Goal: Information Seeking & Learning: Learn about a topic

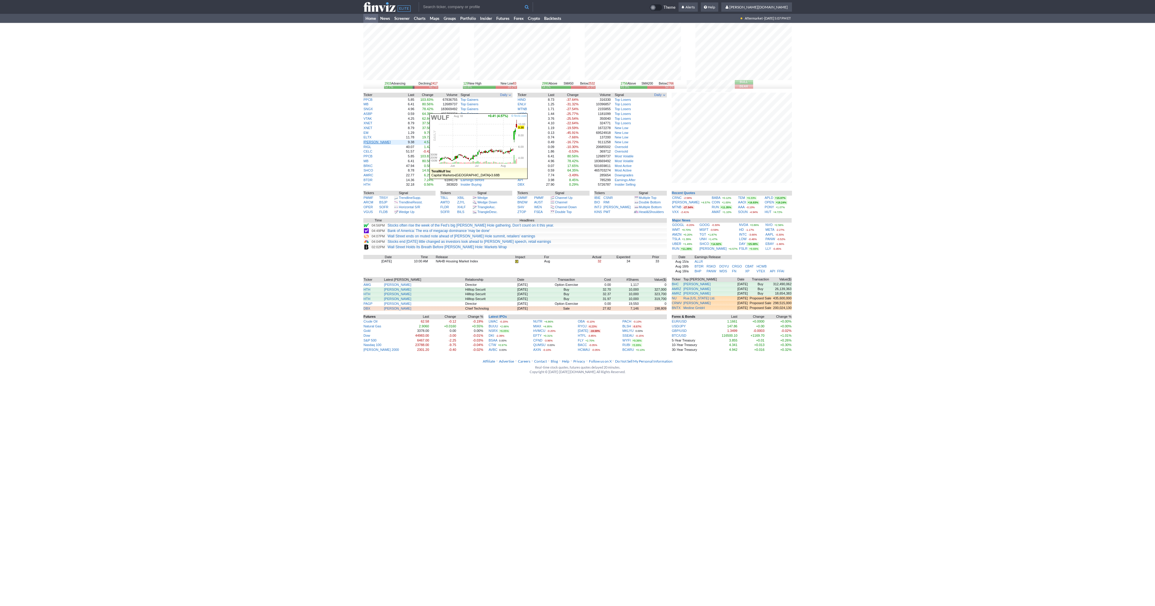
click at [369, 142] on link "[PERSON_NAME]" at bounding box center [377, 142] width 27 height 4
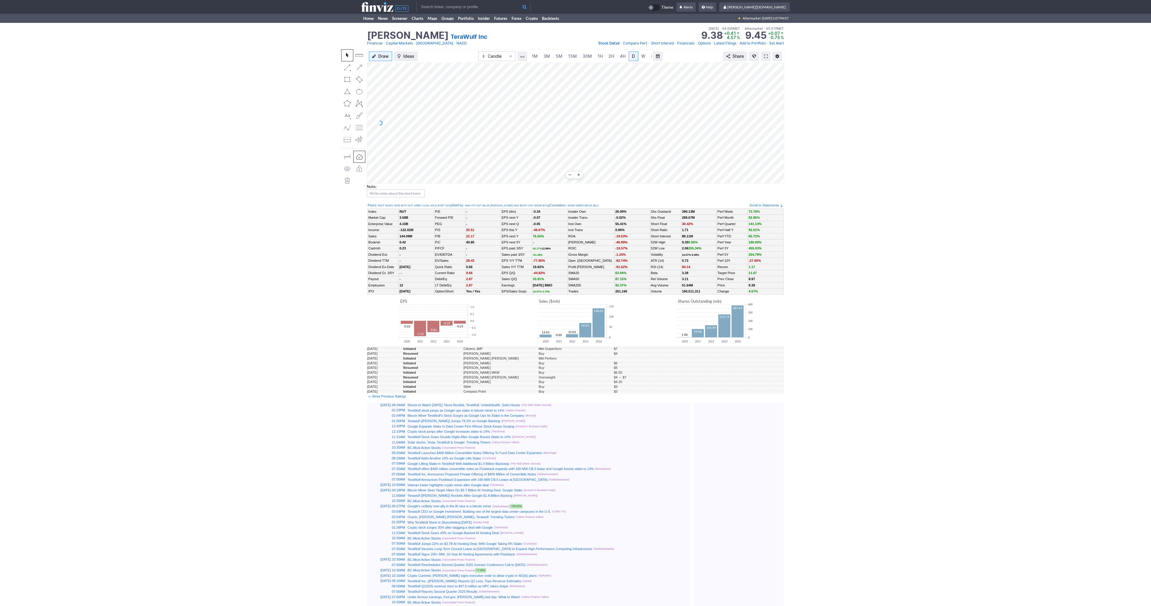
scroll to position [0, 6]
click at [535, 57] on link "3M" at bounding box center [541, 56] width 12 height 10
click at [858, 59] on link at bounding box center [859, 56] width 10 height 10
click at [860, 55] on span at bounding box center [859, 56] width 4 height 5
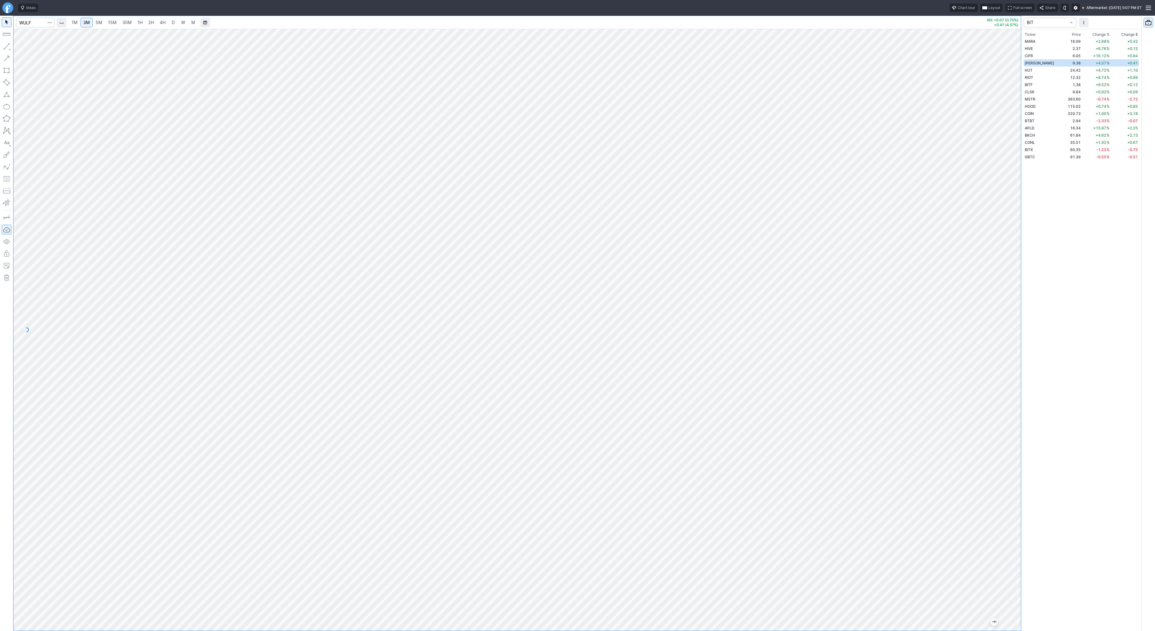
click at [151, 23] on span "2H" at bounding box center [151, 22] width 6 height 5
click at [162, 21] on span "4H" at bounding box center [163, 22] width 6 height 5
click at [172, 21] on span "D" at bounding box center [173, 22] width 3 height 5
click at [5, 45] on button "button" at bounding box center [7, 47] width 10 height 10
click at [164, 22] on span "4H" at bounding box center [163, 22] width 6 height 5
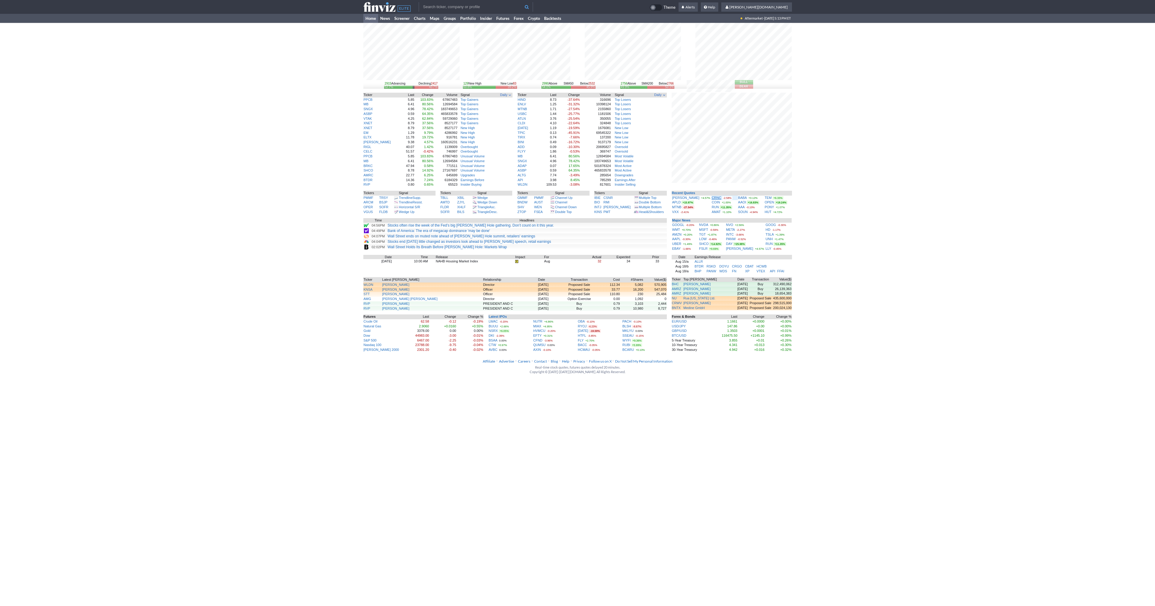
click at [712, 197] on link "CRNC" at bounding box center [717, 198] width 10 height 4
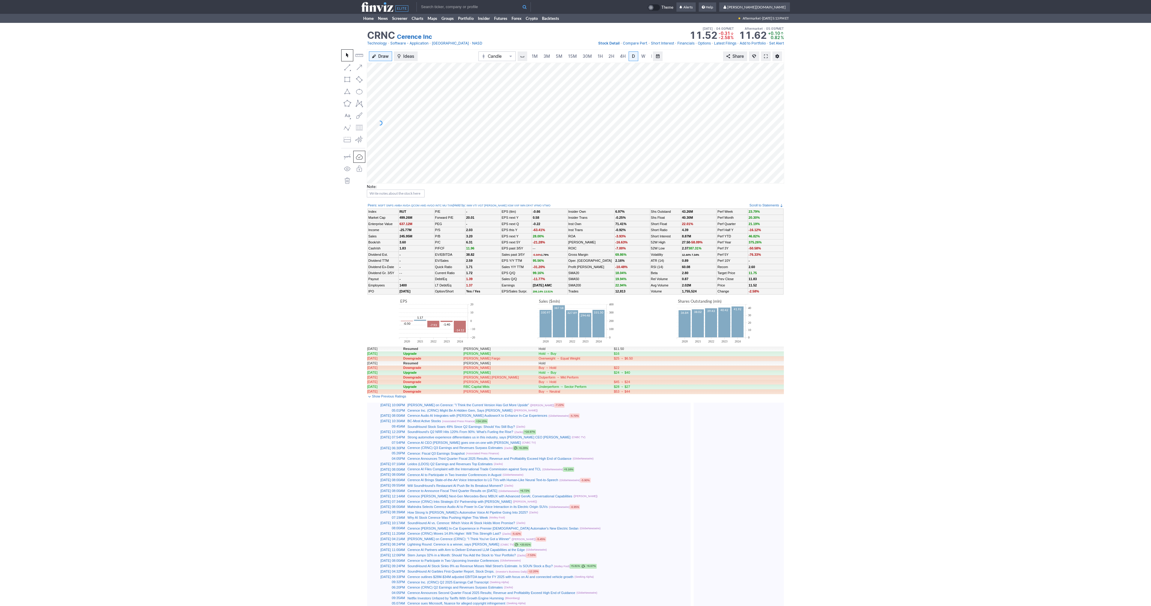
scroll to position [0, 6]
click at [766, 53] on link at bounding box center [766, 56] width 10 height 10
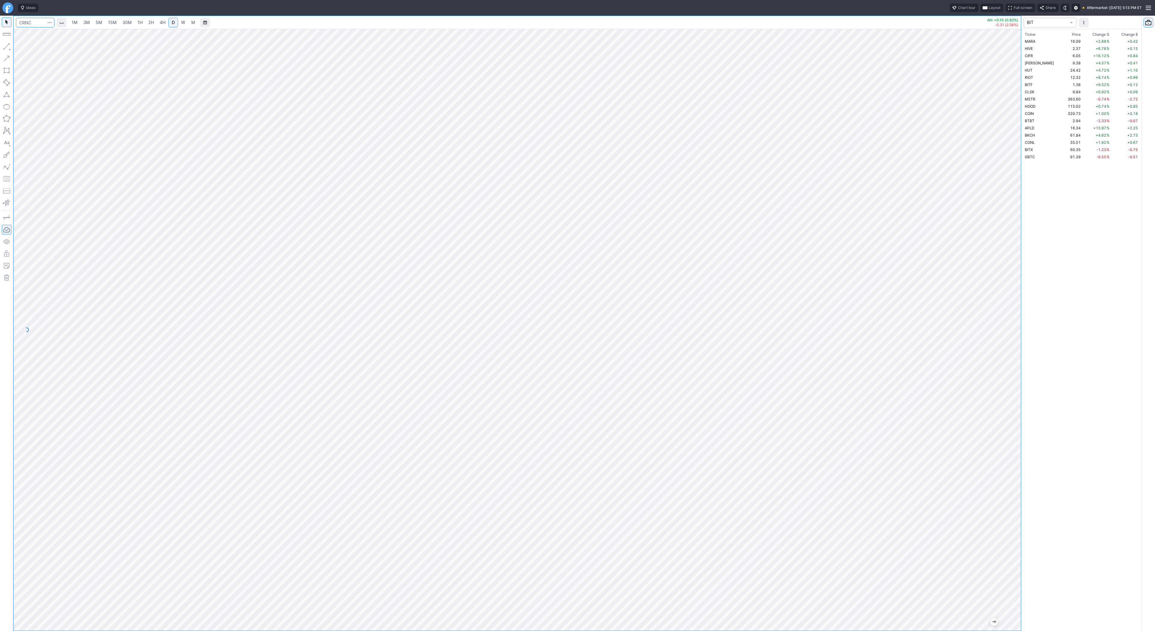
click at [31, 21] on input "Search" at bounding box center [35, 23] width 39 height 10
drag, startPoint x: 1017, startPoint y: 243, endPoint x: 1030, endPoint y: 298, distance: 56.2
click at [1030, 300] on div "1M 3M 5M 15M 30M 1H 2H 4H D W M AH: +0.10 (0.82%) -0.31 (2.58%) BIT Ticker Pric…" at bounding box center [577, 323] width 1155 height 615
click at [1029, 57] on span "CIFR" at bounding box center [1029, 56] width 8 height 5
click at [1036, 63] on td "[PERSON_NAME]" at bounding box center [1043, 62] width 39 height 7
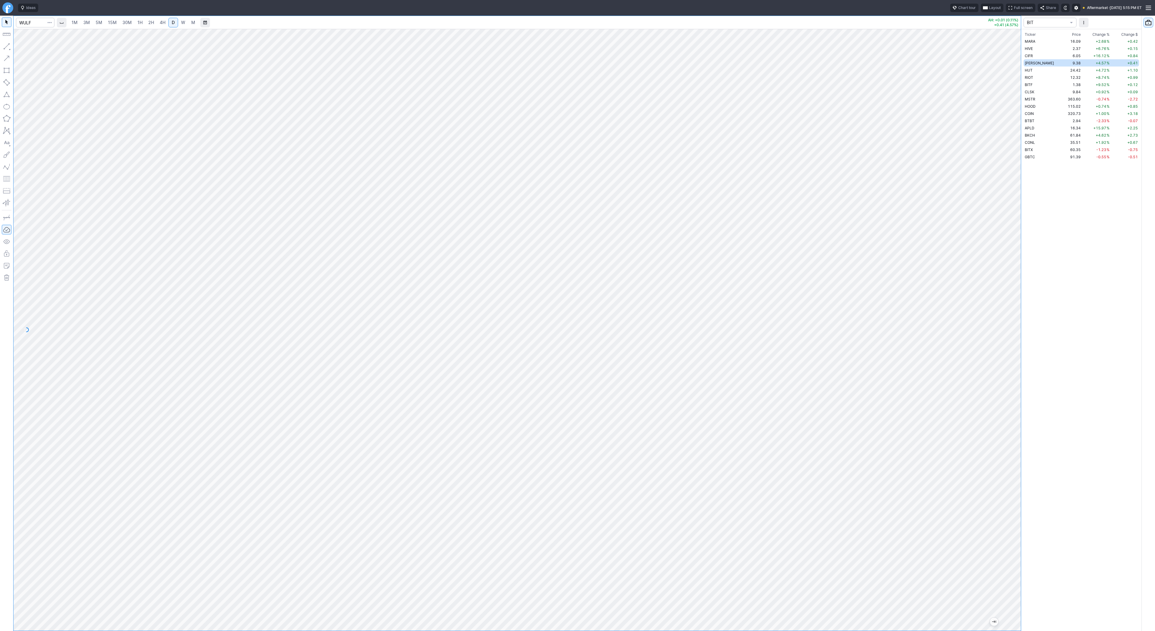
click at [183, 20] on span "W" at bounding box center [183, 22] width 4 height 5
click at [174, 23] on span "D" at bounding box center [173, 23] width 4 height 6
drag, startPoint x: 1021, startPoint y: 140, endPoint x: 1023, endPoint y: 282, distance: 142.0
drag, startPoint x: 1021, startPoint y: 251, endPoint x: 1013, endPoint y: 420, distance: 169.3
click at [1014, 421] on div at bounding box center [1016, 328] width 13 height 587
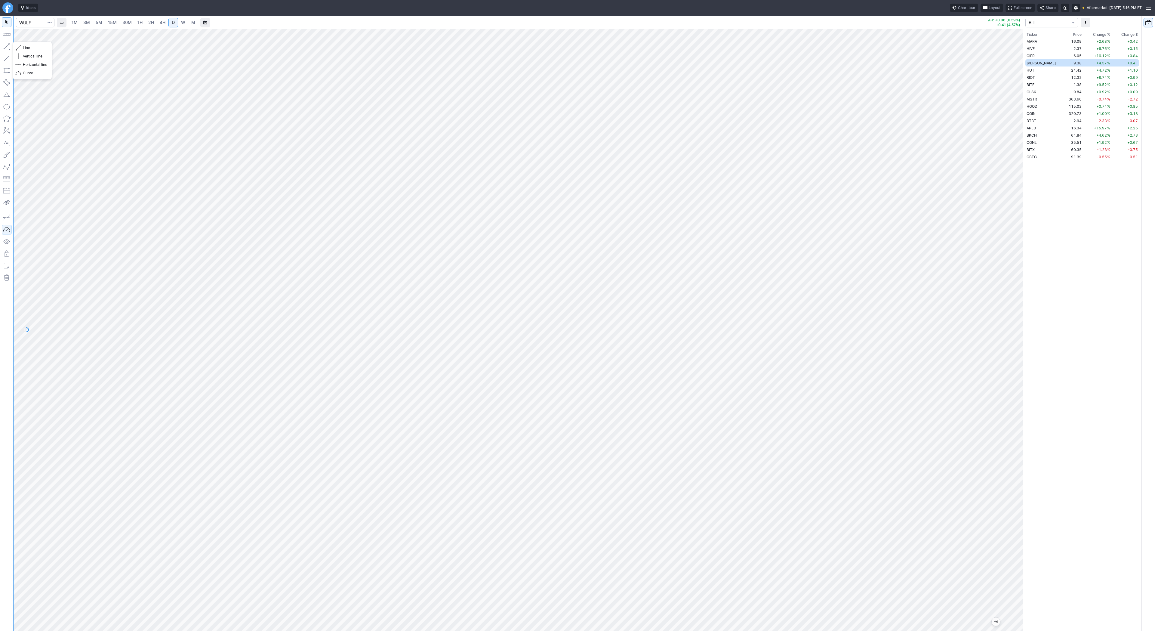
drag, startPoint x: 11, startPoint y: 46, endPoint x: 23, endPoint y: 60, distance: 18.1
click at [11, 46] on button "button" at bounding box center [7, 47] width 10 height 10
click at [23, 45] on div "Line Vertical line Horizontal line Curve" at bounding box center [32, 61] width 39 height 38
click at [21, 20] on input "Search" at bounding box center [35, 23] width 39 height 10
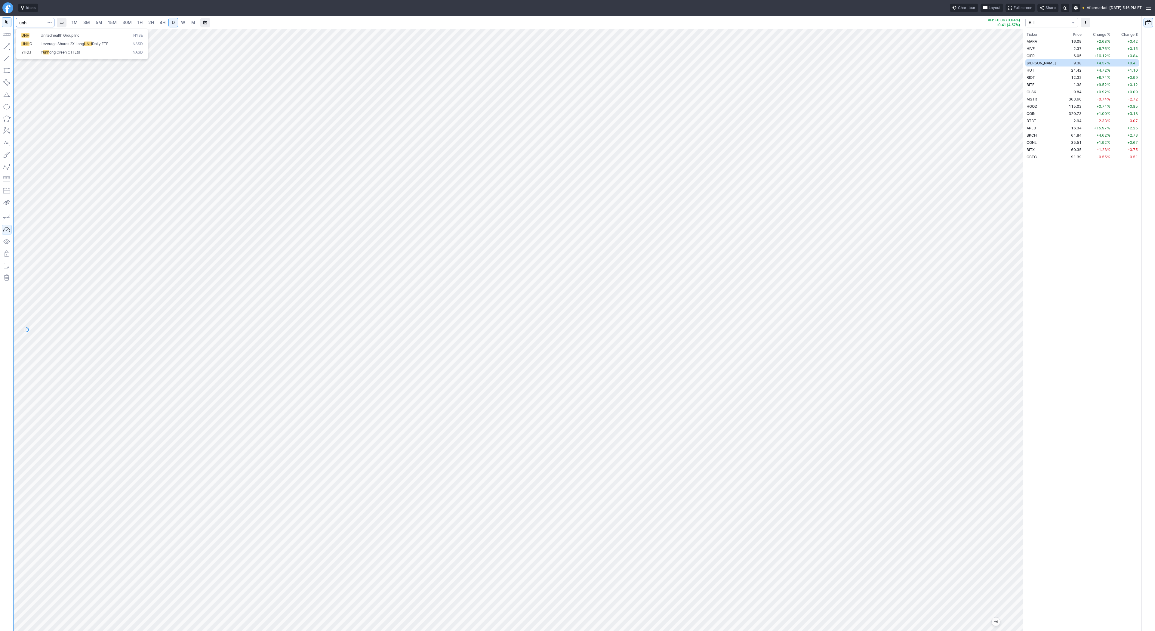
type input "unh"
click at [89, 22] on span "3M" at bounding box center [86, 22] width 7 height 5
click at [128, 25] on span "30M" at bounding box center [126, 23] width 9 height 6
click at [169, 23] on link "D" at bounding box center [173, 23] width 10 height 10
click at [29, 48] on span "Line" at bounding box center [35, 48] width 24 height 6
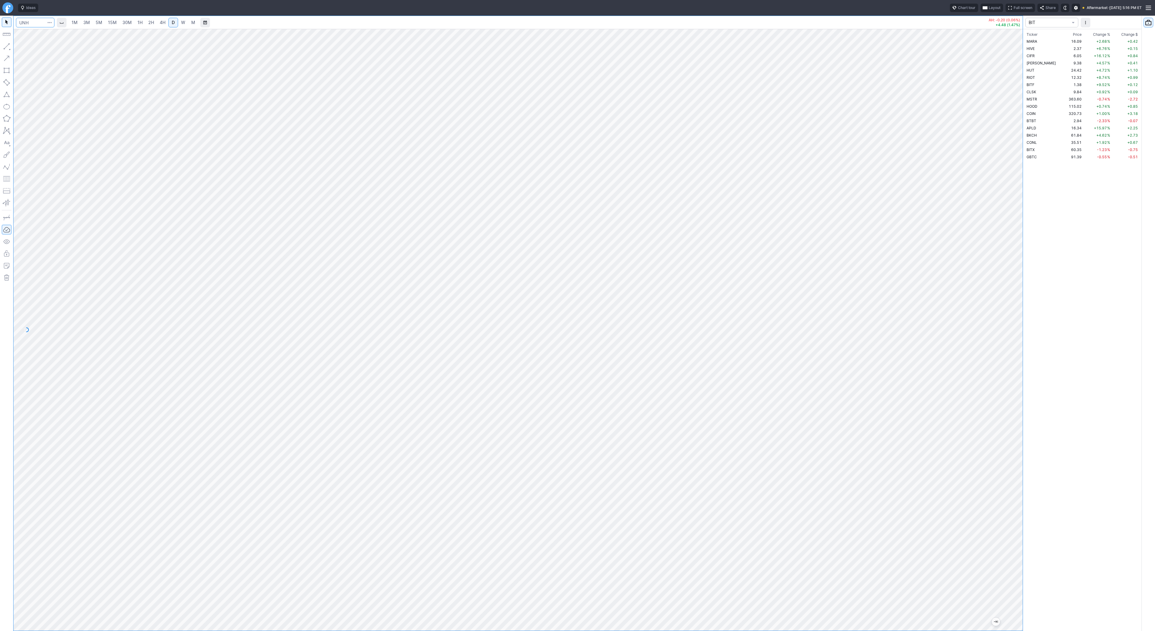
click at [29, 25] on input "Search" at bounding box center [35, 23] width 39 height 10
type input "vxx"
click at [36, 33] on span "VXX" at bounding box center [30, 38] width 19 height 10
click at [161, 22] on span "4H" at bounding box center [163, 22] width 6 height 5
click at [150, 21] on span "2H" at bounding box center [151, 22] width 6 height 5
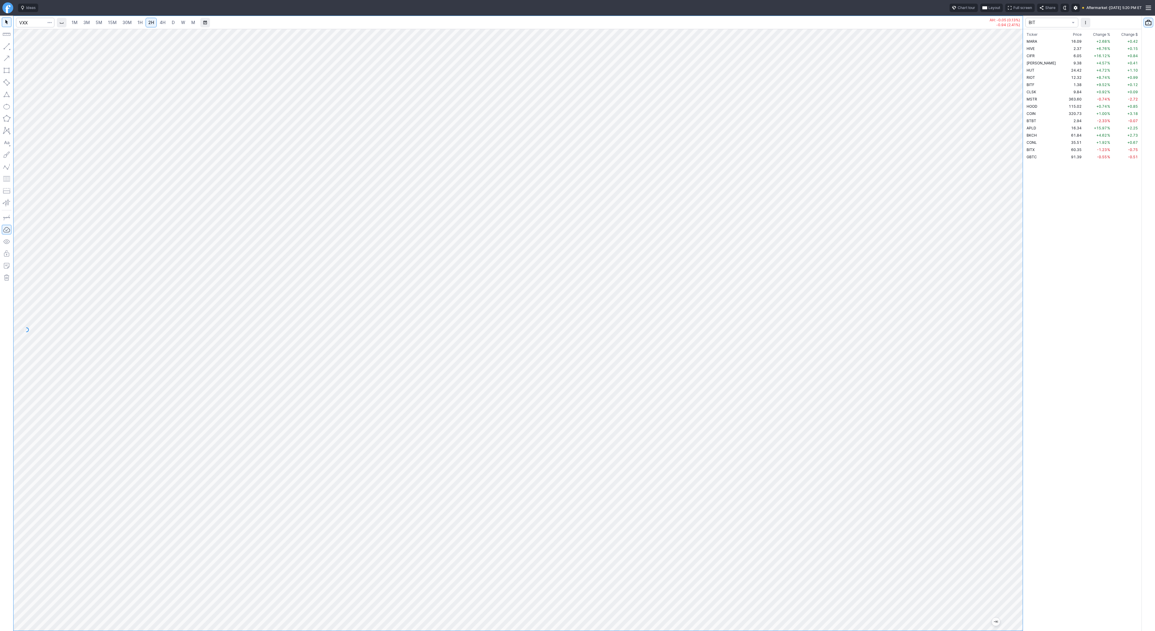
click at [162, 23] on span "4H" at bounding box center [163, 22] width 6 height 5
click at [0, 269] on html "Ideas Chart tour Layout Full screen Share Aftermarket · [DATE] 5:20 PM ET 1M 3M…" at bounding box center [577, 315] width 1155 height 631
click at [1006, 463] on div at bounding box center [518, 330] width 1009 height 602
click at [30, 21] on input "Search" at bounding box center [35, 23] width 39 height 10
type input "iwm"
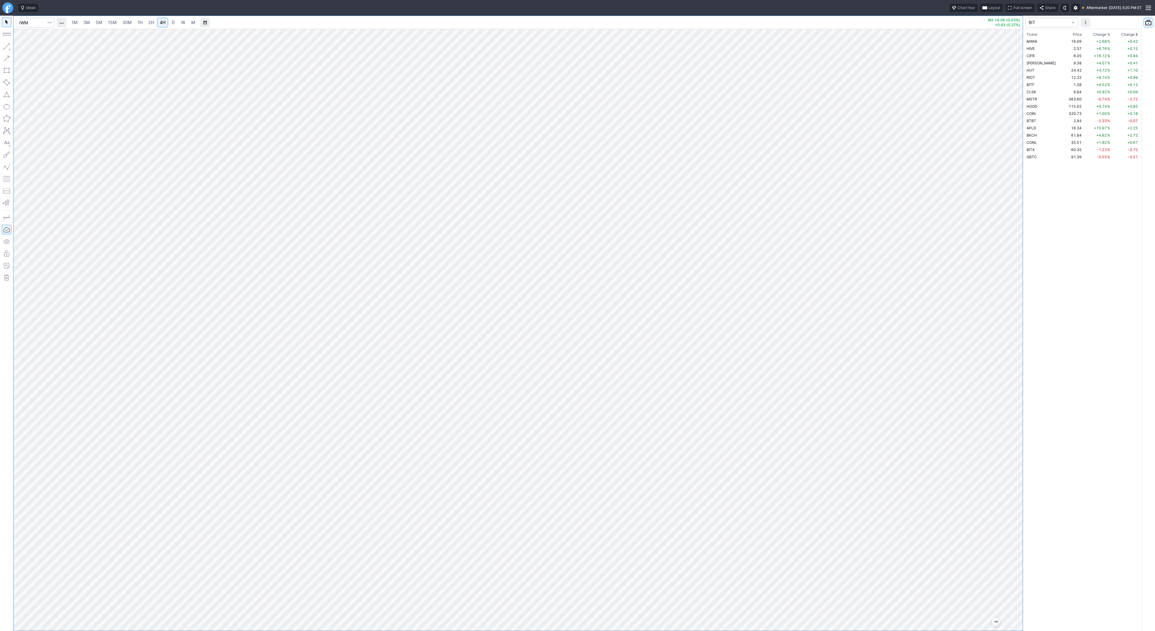
click at [173, 20] on span "D" at bounding box center [173, 22] width 3 height 5
click at [160, 22] on span "4H" at bounding box center [163, 22] width 6 height 5
click at [5, 45] on button "button" at bounding box center [7, 47] width 10 height 10
click at [36, 49] on span "Line" at bounding box center [35, 48] width 24 height 6
click at [42, 51] on span "Line" at bounding box center [35, 48] width 24 height 6
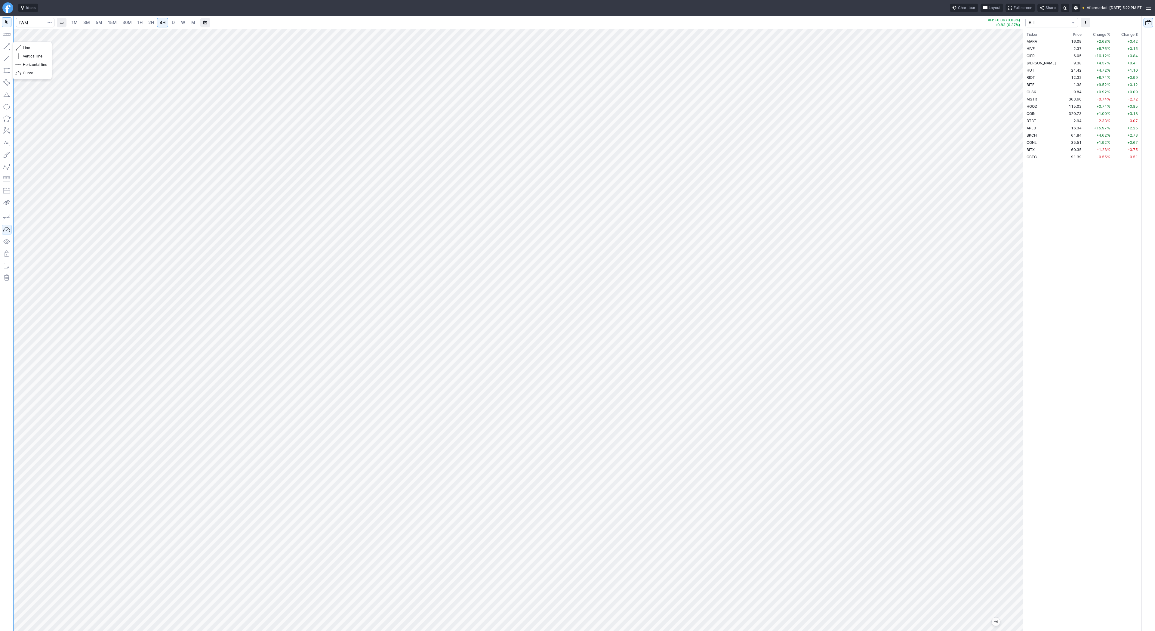
click at [7, 46] on button "button" at bounding box center [7, 47] width 10 height 10
drag, startPoint x: 28, startPoint y: 48, endPoint x: 42, endPoint y: 56, distance: 16.5
click at [28, 48] on span "Line" at bounding box center [35, 48] width 24 height 6
click at [8, 45] on button "button" at bounding box center [7, 47] width 10 height 10
drag, startPoint x: 1018, startPoint y: 140, endPoint x: 1018, endPoint y: 85, distance: 54.8
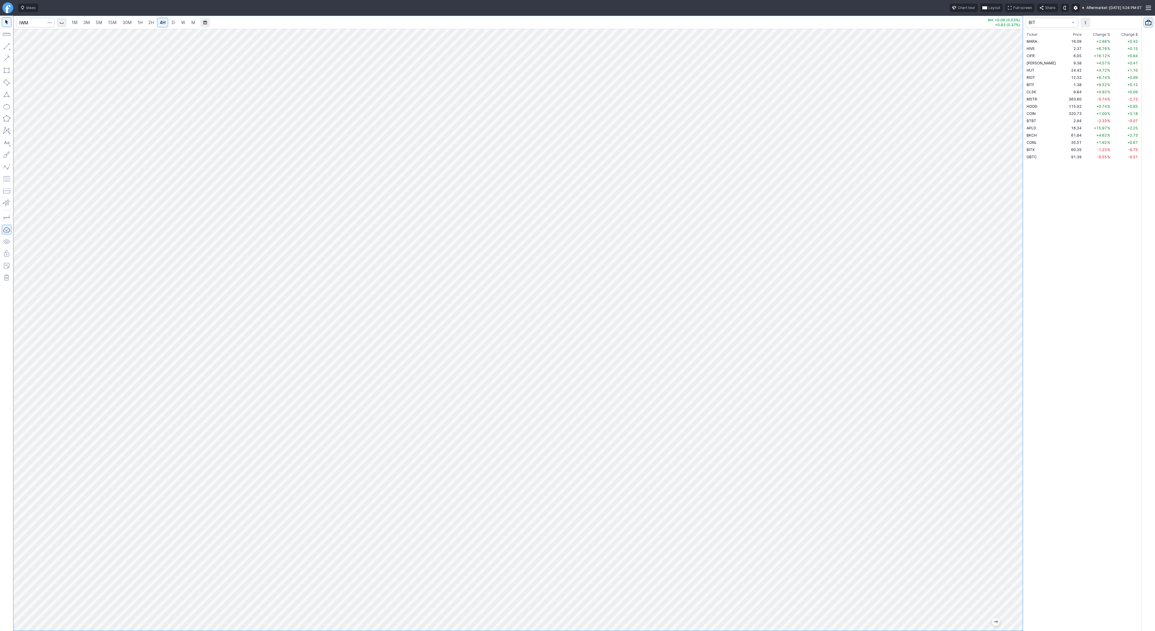
click at [1018, 85] on div at bounding box center [1016, 328] width 13 height 587
click at [23, 25] on input "Search" at bounding box center [35, 23] width 39 height 10
type input "coin"
click at [10, 45] on button "button" at bounding box center [7, 47] width 10 height 10
click at [32, 48] on div "Line Vertical line Horizontal line Curve" at bounding box center [32, 61] width 39 height 38
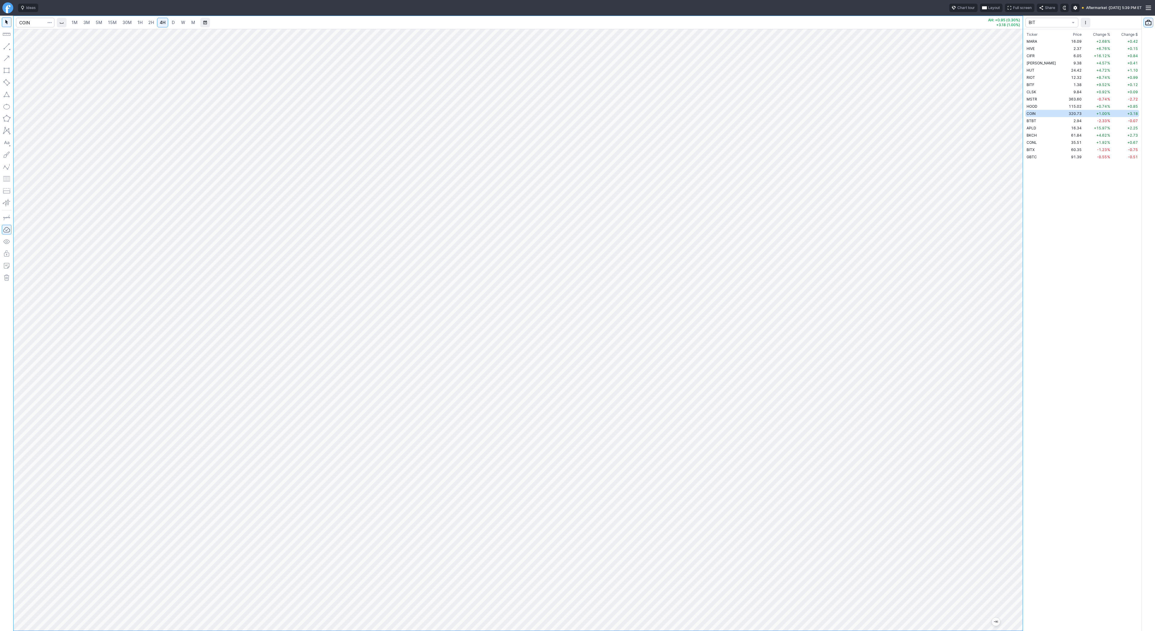
click at [171, 23] on span "D" at bounding box center [173, 23] width 4 height 6
click at [6, 48] on button "button" at bounding box center [7, 47] width 10 height 10
click at [5, 47] on button "button" at bounding box center [7, 47] width 10 height 10
click at [8, 45] on button "button" at bounding box center [7, 47] width 10 height 10
click at [100, 25] on span "5M" at bounding box center [99, 22] width 7 height 5
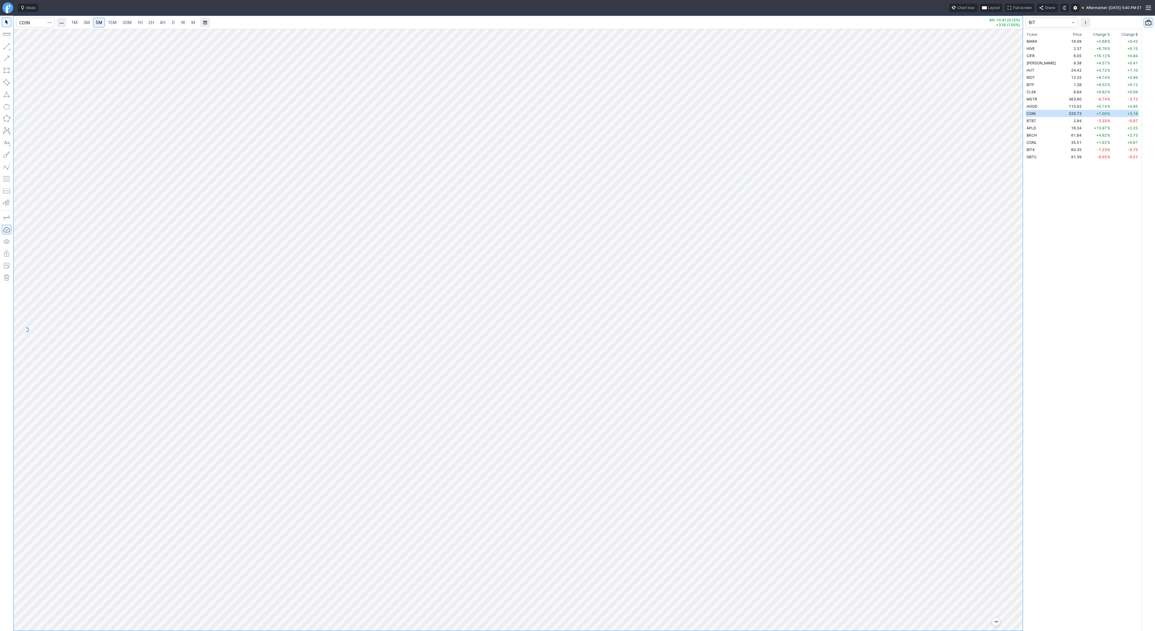
click at [153, 22] on link "2H" at bounding box center [151, 23] width 11 height 10
click at [28, 23] on input "Search" at bounding box center [35, 23] width 39 height 10
type input "btcus"
click at [39, 37] on span "D" at bounding box center [38, 35] width 3 height 5
click at [168, 25] on link "D" at bounding box center [173, 23] width 10 height 10
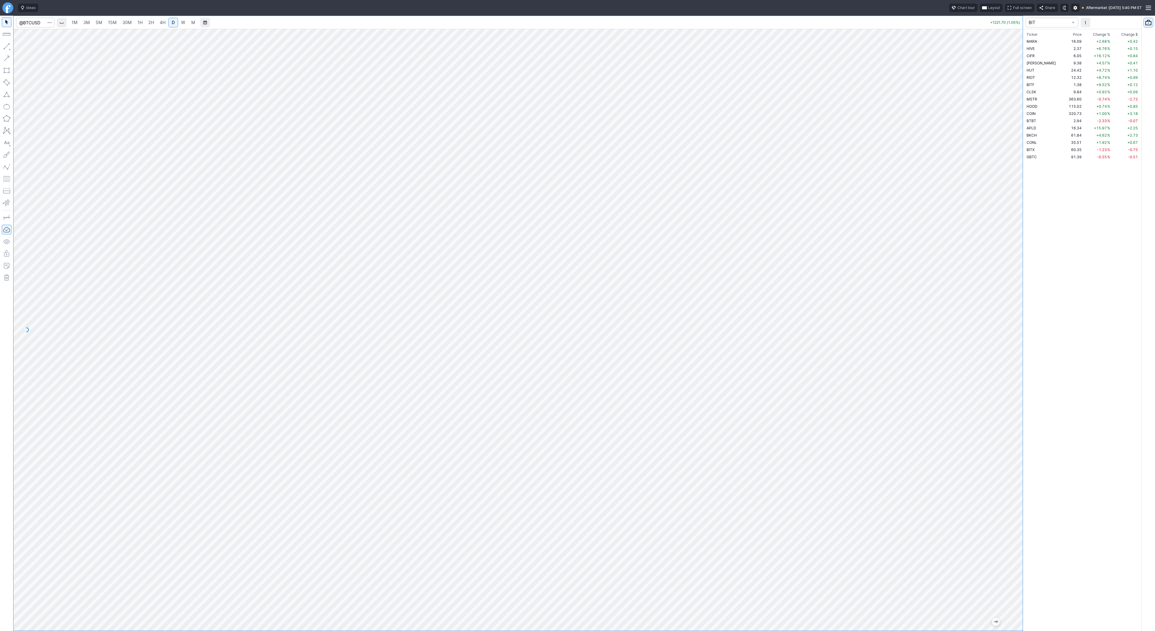
drag, startPoint x: 1019, startPoint y: 210, endPoint x: 1013, endPoint y: 368, distance: 158.0
click at [1017, 369] on div at bounding box center [1016, 328] width 13 height 587
drag, startPoint x: 8, startPoint y: 46, endPoint x: 29, endPoint y: 78, distance: 39.1
click at [8, 46] on button "button" at bounding box center [7, 47] width 10 height 10
click at [22, 46] on button "Line" at bounding box center [32, 48] width 35 height 8
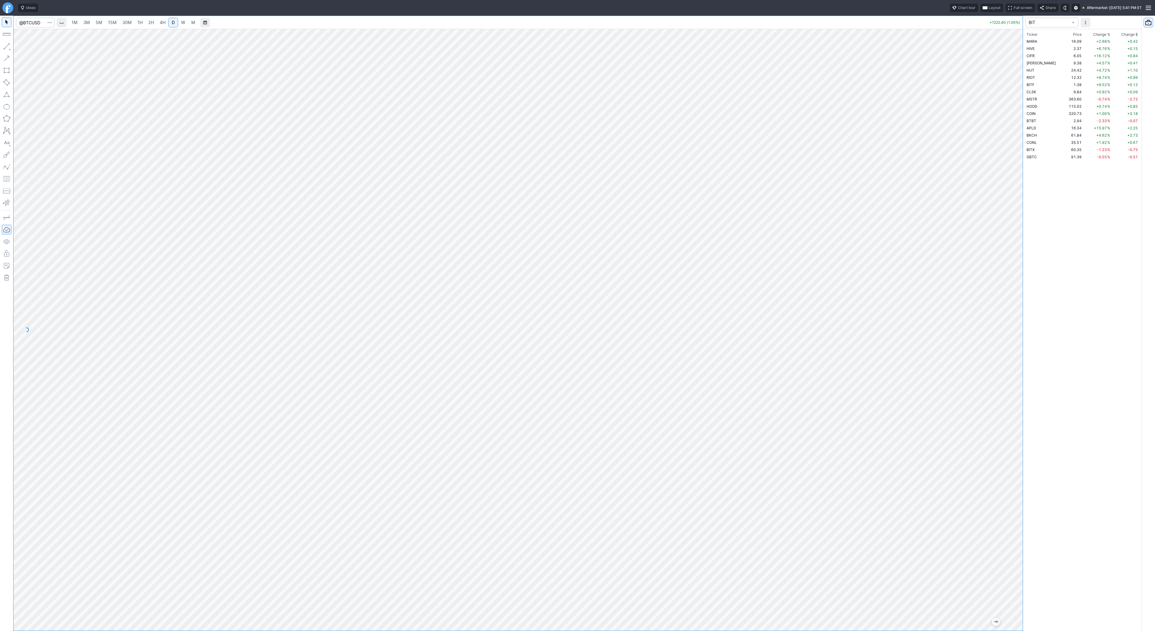
click at [150, 22] on span "2H" at bounding box center [151, 22] width 6 height 5
click at [39, 23] on input "Search" at bounding box center [35, 23] width 39 height 10
type input "apld"
click at [163, 23] on span "4H" at bounding box center [163, 22] width 6 height 5
click at [173, 22] on span "D" at bounding box center [173, 22] width 3 height 5
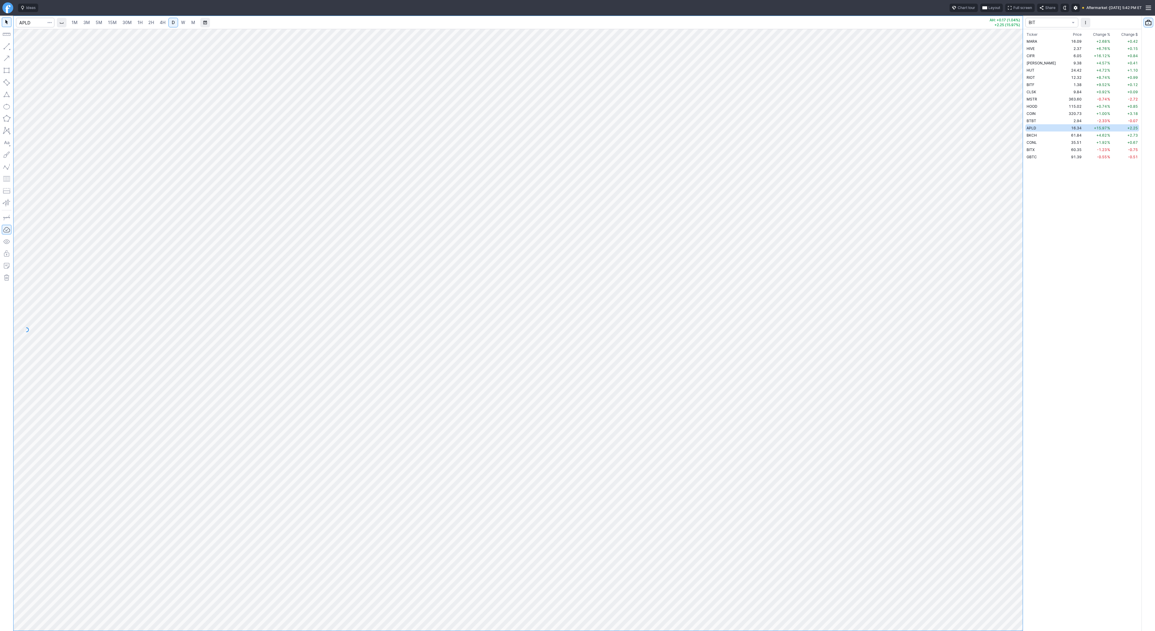
click at [185, 23] on link "W" at bounding box center [183, 23] width 10 height 10
click at [174, 20] on link "D" at bounding box center [173, 23] width 10 height 10
drag, startPoint x: 1019, startPoint y: 243, endPoint x: 1028, endPoint y: 333, distance: 90.4
click at [1028, 333] on div "1M 3M 5M 15M 30M 1H 2H 4H D W M AH: +0.17 (1.04%) +2.25 (15.97%) BIT Ticker Pri…" at bounding box center [577, 323] width 1155 height 615
drag, startPoint x: 1019, startPoint y: 251, endPoint x: 1019, endPoint y: 300, distance: 49.0
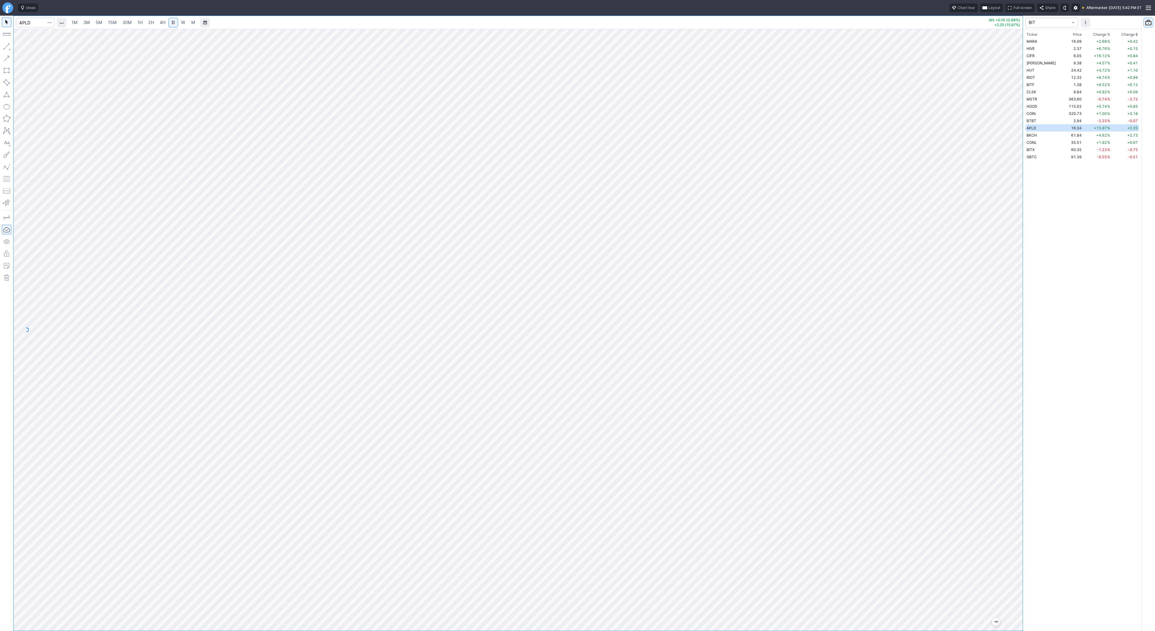
click at [1019, 300] on div at bounding box center [1016, 328] width 13 height 587
click at [8, 47] on button "button" at bounding box center [7, 47] width 10 height 10
click at [7, 46] on button "button" at bounding box center [7, 47] width 10 height 10
click at [35, 22] on input "Search" at bounding box center [35, 23] width 39 height 10
type input "tem"
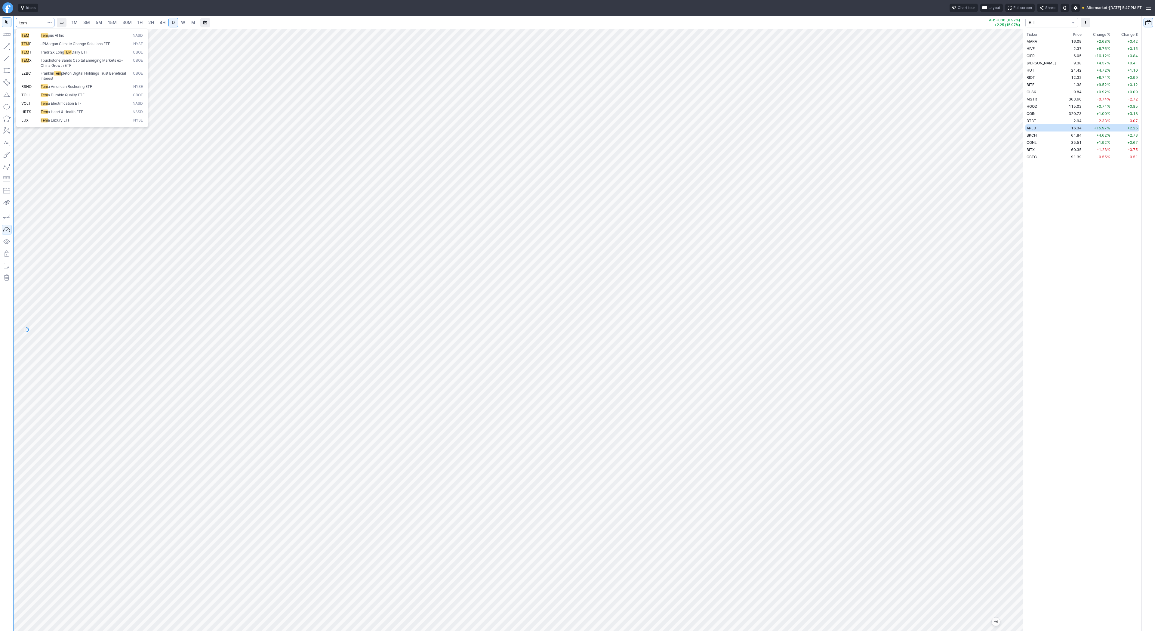
click at [35, 34] on span "TEM" at bounding box center [30, 35] width 19 height 5
click at [993, 386] on div at bounding box center [518, 330] width 1009 height 602
click at [5, 47] on button "button" at bounding box center [7, 47] width 10 height 10
click at [1, 48] on div at bounding box center [6, 323] width 13 height 615
click at [4, 46] on button "button" at bounding box center [7, 47] width 10 height 10
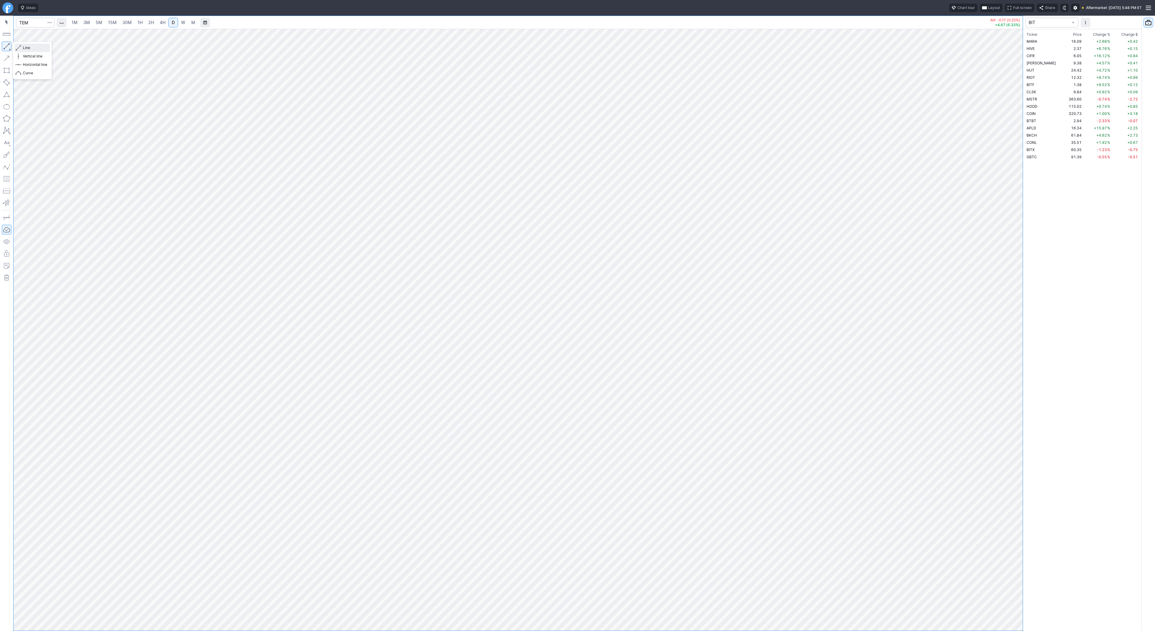
drag, startPoint x: 22, startPoint y: 48, endPoint x: 25, endPoint y: 50, distance: 4.1
click at [22, 48] on button "Line" at bounding box center [32, 48] width 35 height 8
click at [23, 45] on span "Line" at bounding box center [35, 48] width 24 height 6
click at [25, 23] on input "Search" at bounding box center [35, 23] width 39 height 10
type input "wuulf"
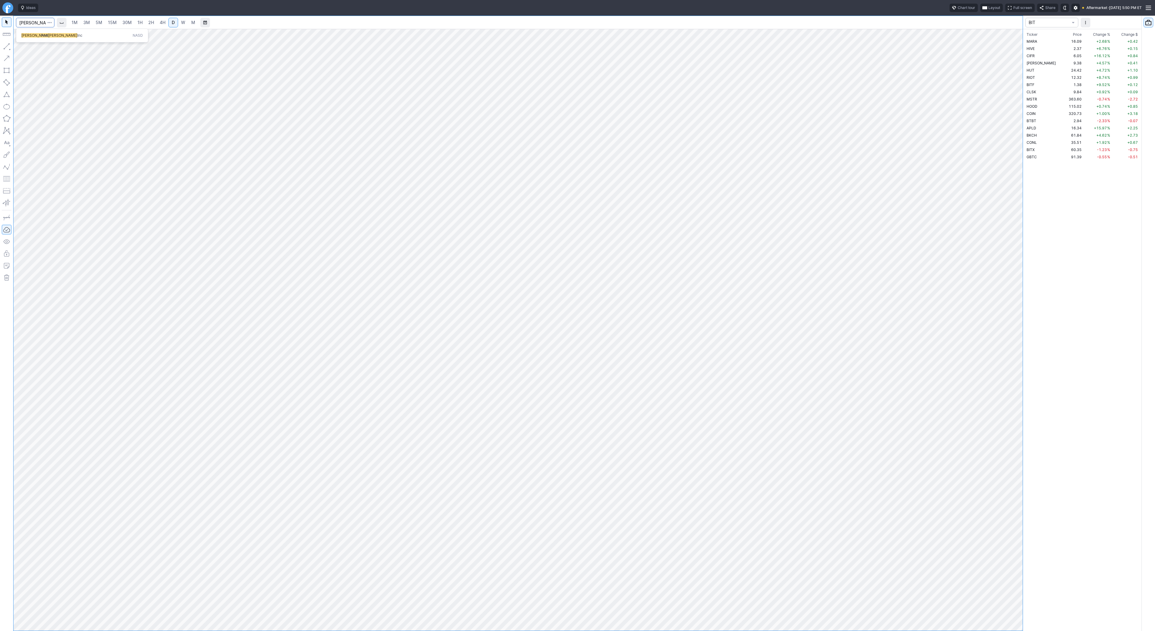
type input "[PERSON_NAME]"
drag, startPoint x: 1019, startPoint y: 181, endPoint x: 1022, endPoint y: 270, distance: 89.4
click at [1027, 276] on div "1M 3M 5M 15M 30M 1H 2H 4H D W M AH: +0.08 (0.85%) +0.41 (4.57%) BIT Ticker Pric…" at bounding box center [577, 323] width 1155 height 615
click at [96, 20] on span "5M" at bounding box center [99, 22] width 7 height 5
click at [149, 20] on span "2H" at bounding box center [151, 22] width 6 height 5
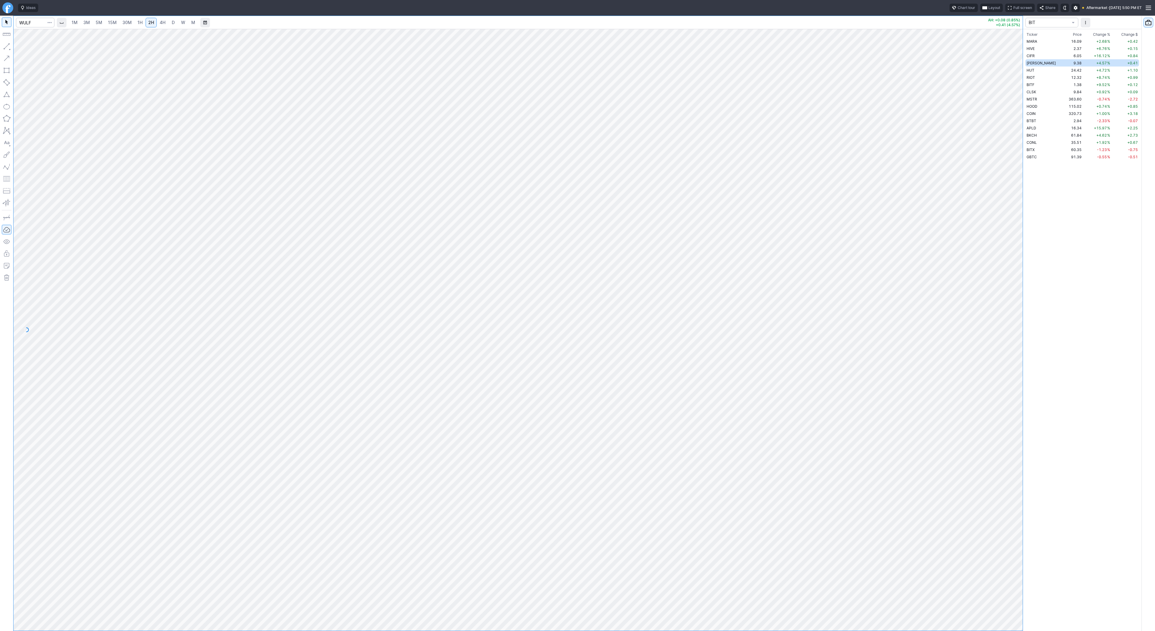
click at [168, 20] on link "D" at bounding box center [173, 23] width 10 height 10
drag, startPoint x: 1019, startPoint y: 213, endPoint x: 1010, endPoint y: 356, distance: 142.9
click at [1010, 356] on div at bounding box center [1016, 328] width 13 height 587
click at [24, 47] on span "Line" at bounding box center [35, 48] width 24 height 6
click at [20, 48] on span "button" at bounding box center [19, 48] width 4 height 8
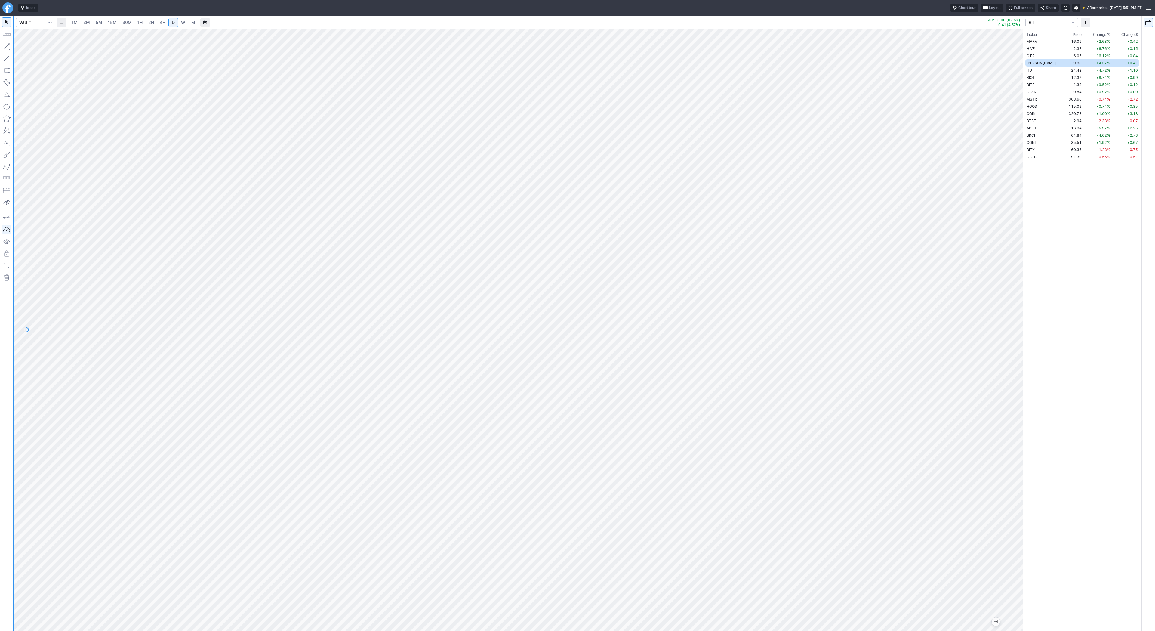
click at [184, 20] on span "W" at bounding box center [183, 22] width 4 height 5
click at [152, 21] on span "2H" at bounding box center [151, 22] width 6 height 5
click at [157, 20] on link "4H" at bounding box center [162, 23] width 11 height 10
click at [172, 23] on span "D" at bounding box center [173, 22] width 3 height 5
drag, startPoint x: 1015, startPoint y: 206, endPoint x: 1026, endPoint y: 375, distance: 169.1
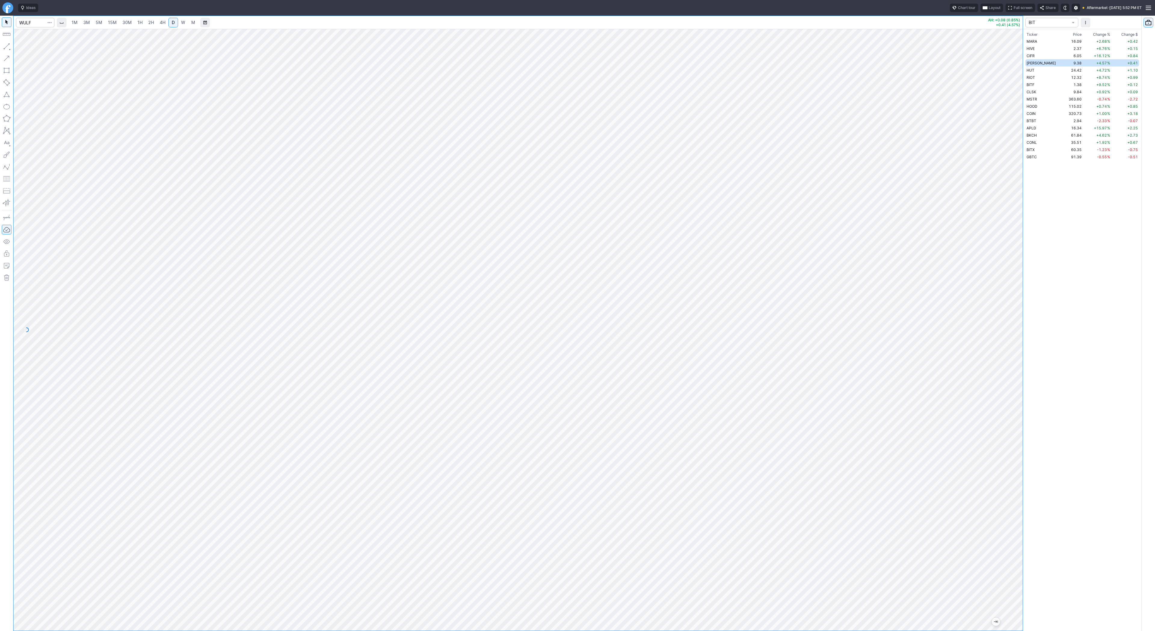
click at [1027, 377] on div "1M 3M 5M 15M 30M 1H 2H 4H D W M AH: +0.08 (0.85%) +0.41 (4.57%) BIT Ticker Pric…" at bounding box center [577, 323] width 1155 height 615
click at [27, 23] on input "Search" at bounding box center [35, 23] width 39 height 10
type input "cifr"
click at [29, 37] on span "CIFR" at bounding box center [30, 35] width 19 height 5
drag, startPoint x: 1018, startPoint y: 193, endPoint x: 1027, endPoint y: 324, distance: 130.8
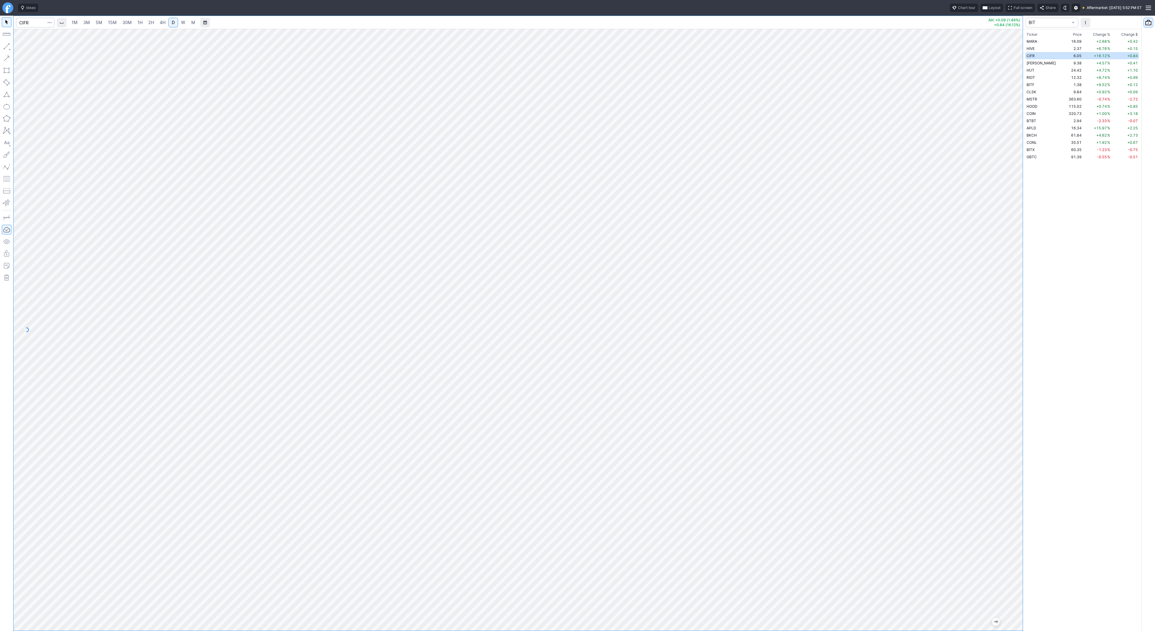
click at [1027, 324] on div "1M 3M 5M 15M 30M 1H 2H 4H D W M AH: +0.09 (1.49%) +0.84 (16.12%) BIT Ticker Pri…" at bounding box center [577, 323] width 1155 height 615
click at [34, 50] on span "Line" at bounding box center [35, 48] width 24 height 6
click at [33, 46] on span "Line" at bounding box center [35, 48] width 24 height 6
click at [20, 23] on input "Search" at bounding box center [35, 23] width 39 height 10
type input "apld"
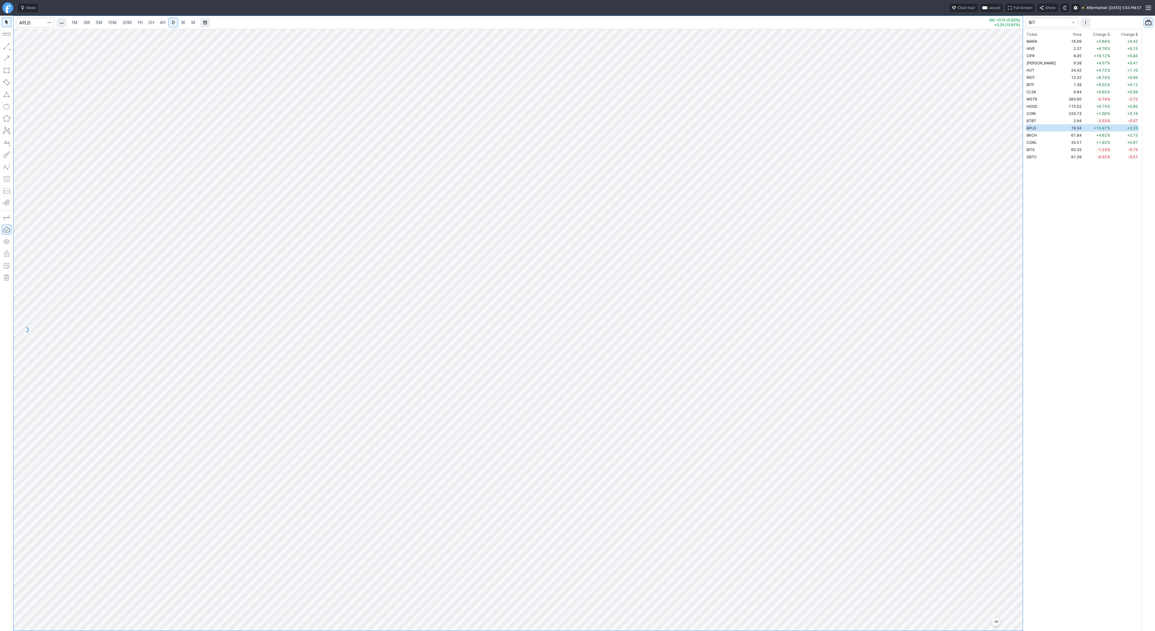
drag, startPoint x: 1017, startPoint y: 252, endPoint x: 1032, endPoint y: 412, distance: 161.6
click at [1031, 418] on div "1M 3M 5M 15M 30M 1H 2H 4H D W M AH: +0.15 (0.92%) +2.25 (15.97%) BIT Ticker Pri…" at bounding box center [577, 323] width 1155 height 615
click at [36, 21] on input "Search" at bounding box center [35, 23] width 39 height 10
click at [30, 24] on input "Search" at bounding box center [35, 23] width 39 height 10
type input "vxx"
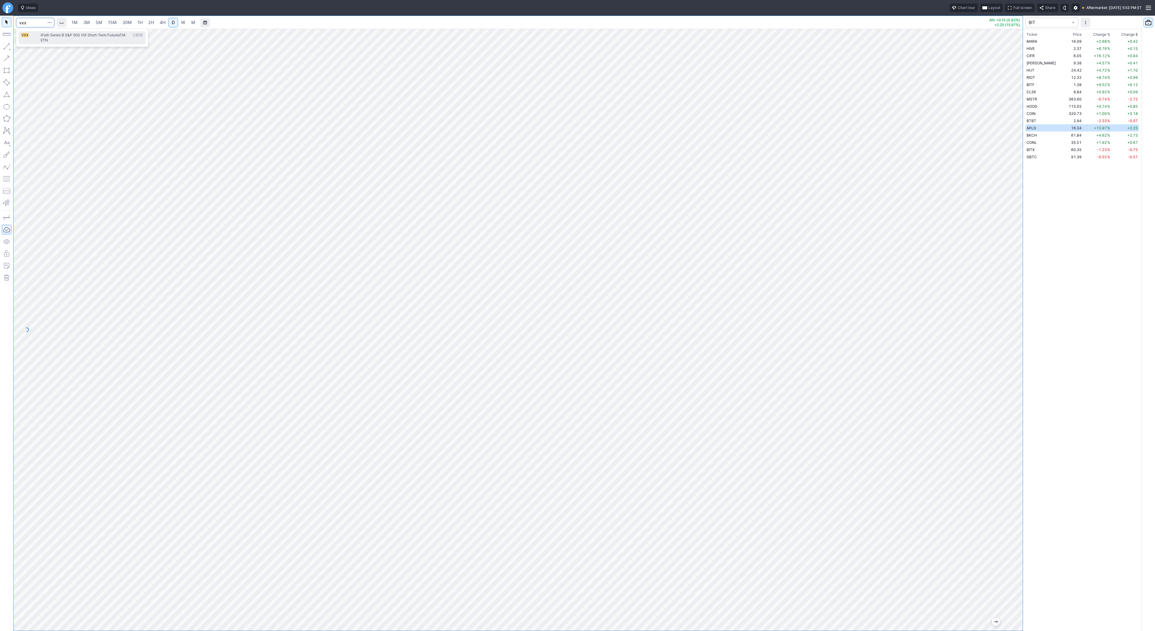
click at [42, 36] on span "iPath Series B S&P 500 VIX Short-Term FuturesTM ETN" at bounding box center [83, 38] width 85 height 10
click at [165, 22] on link "4H" at bounding box center [162, 23] width 11 height 10
drag, startPoint x: 1018, startPoint y: 490, endPoint x: 1016, endPoint y: 546, distance: 56.0
click at [1016, 546] on div at bounding box center [1016, 328] width 13 height 587
click at [20, 47] on span "button" at bounding box center [19, 48] width 4 height 8
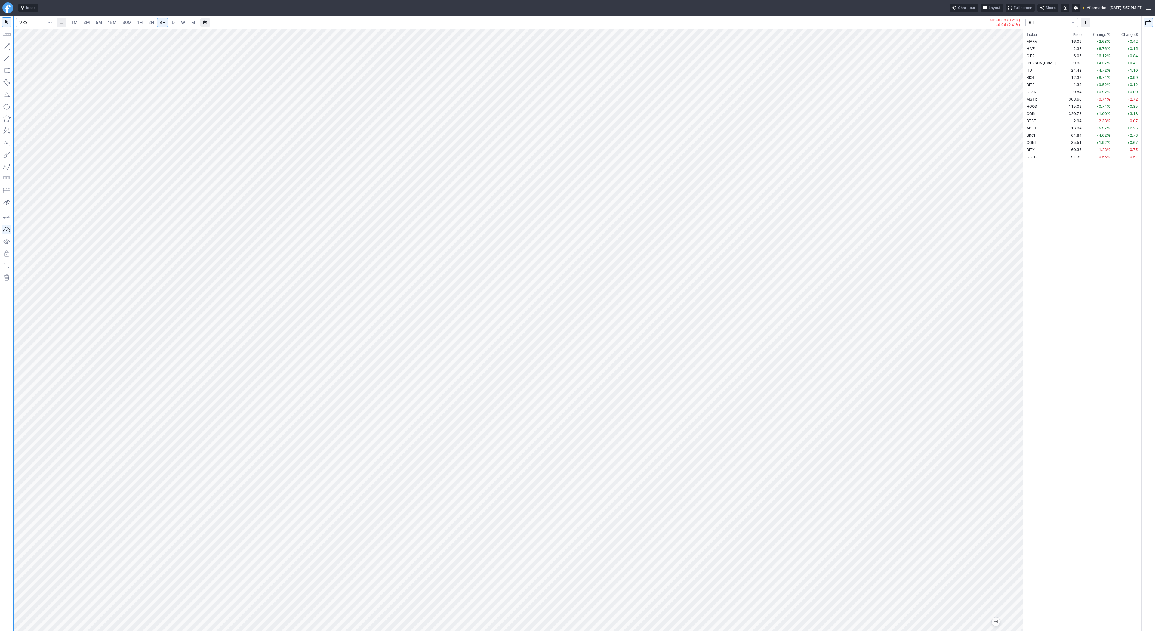
drag, startPoint x: 1020, startPoint y: 434, endPoint x: 1014, endPoint y: 381, distance: 53.3
click at [1014, 381] on div at bounding box center [1016, 328] width 13 height 587
click at [21, 47] on button "Line" at bounding box center [32, 48] width 35 height 8
click at [42, 51] on button "Line" at bounding box center [32, 48] width 35 height 8
click at [150, 23] on span "2H" at bounding box center [151, 22] width 6 height 5
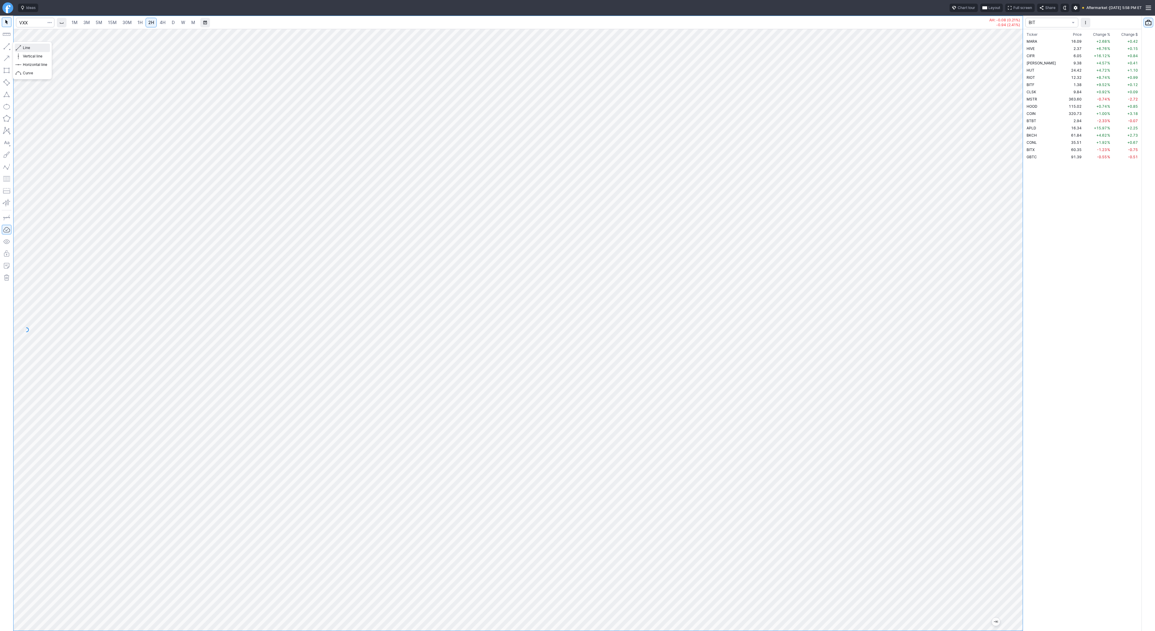
click at [29, 48] on span "Line" at bounding box center [35, 48] width 24 height 6
